Goal: Transaction & Acquisition: Purchase product/service

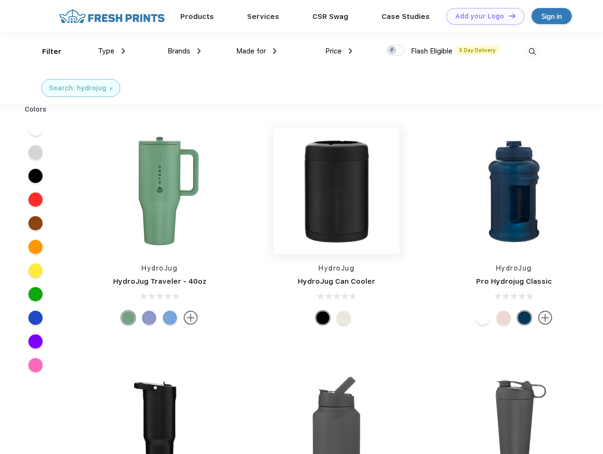
scroll to position [0, 0]
click at [482, 16] on link "Add your Logo Design Tool" at bounding box center [485, 16] width 78 height 17
click at [0, 0] on div "Design Tool" at bounding box center [0, 0] width 0 height 0
click at [508, 16] on link "Add your Logo Design Tool" at bounding box center [485, 16] width 78 height 17
click at [45, 52] on div "Filter" at bounding box center [51, 51] width 19 height 11
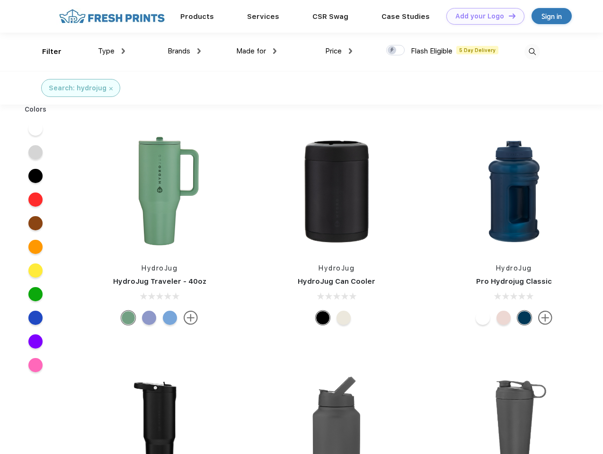
click at [112, 51] on span "Type" at bounding box center [106, 51] width 17 height 9
click at [184, 51] on span "Brands" at bounding box center [179, 51] width 23 height 9
click at [257, 51] on span "Made for" at bounding box center [251, 51] width 30 height 9
click at [339, 51] on span "Price" at bounding box center [333, 51] width 17 height 9
click at [396, 51] on div at bounding box center [395, 50] width 18 height 10
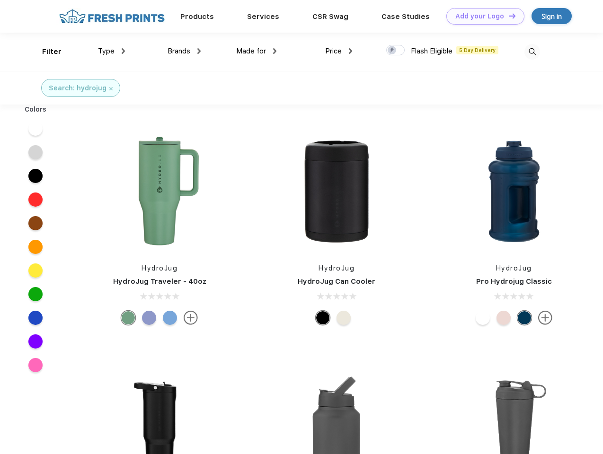
click at [392, 51] on input "checkbox" at bounding box center [389, 48] width 6 height 6
click at [532, 52] on img at bounding box center [533, 52] width 16 height 16
